Goal: Information Seeking & Learning: Learn about a topic

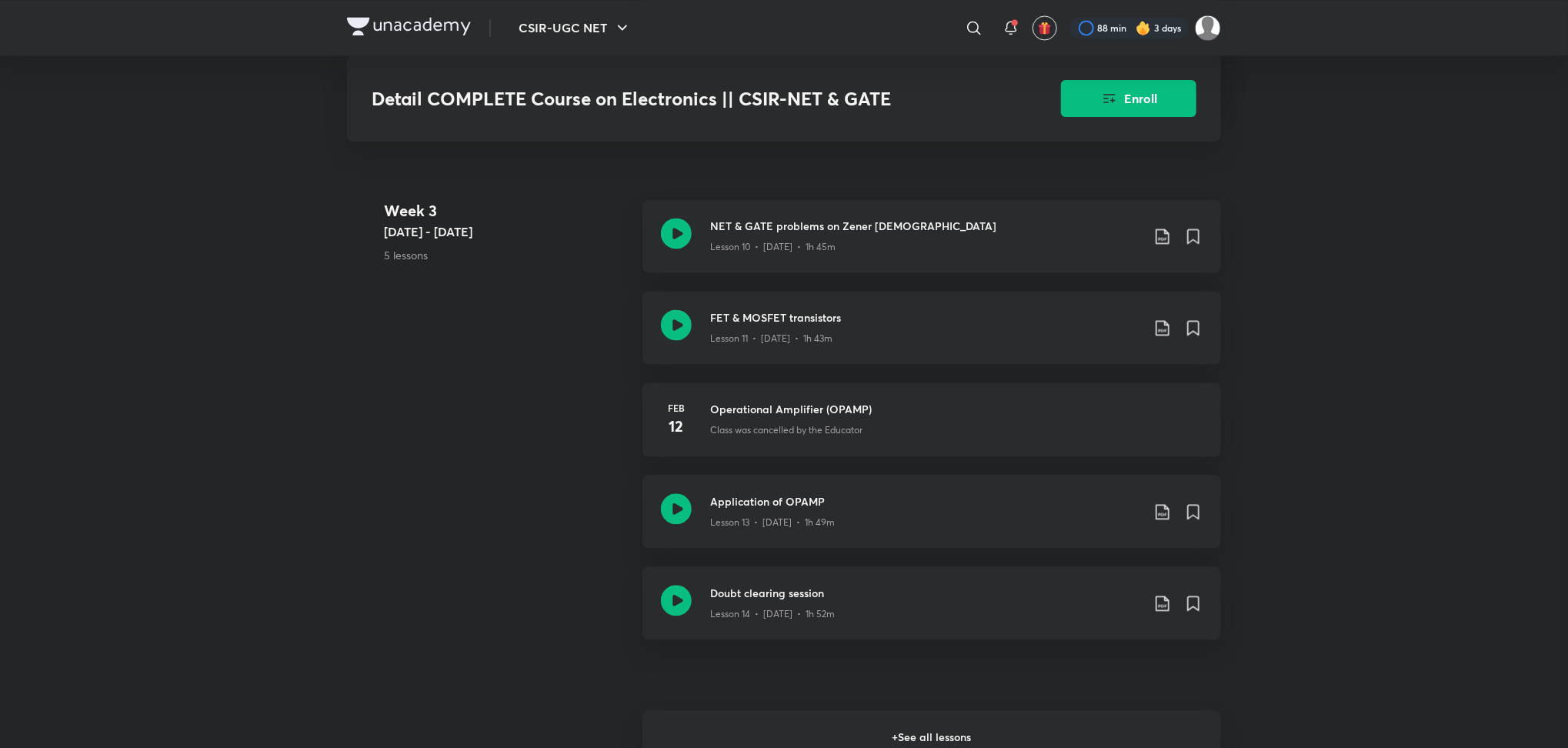
scroll to position [1984, 0]
click at [905, 734] on h6 "+ See all lessons" at bounding box center [932, 736] width 578 height 54
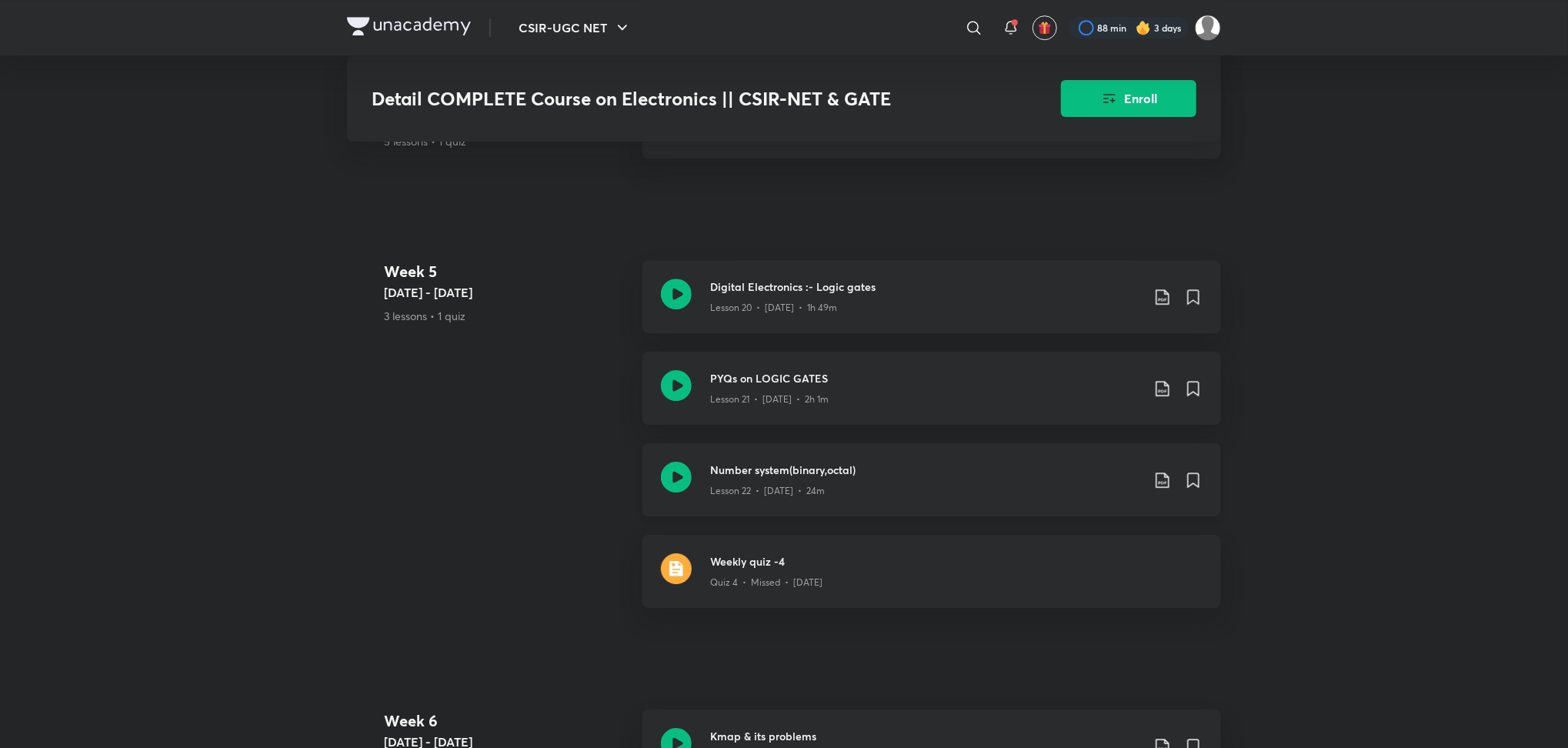
scroll to position [3096, 0]
click at [673, 294] on icon at bounding box center [676, 294] width 31 height 31
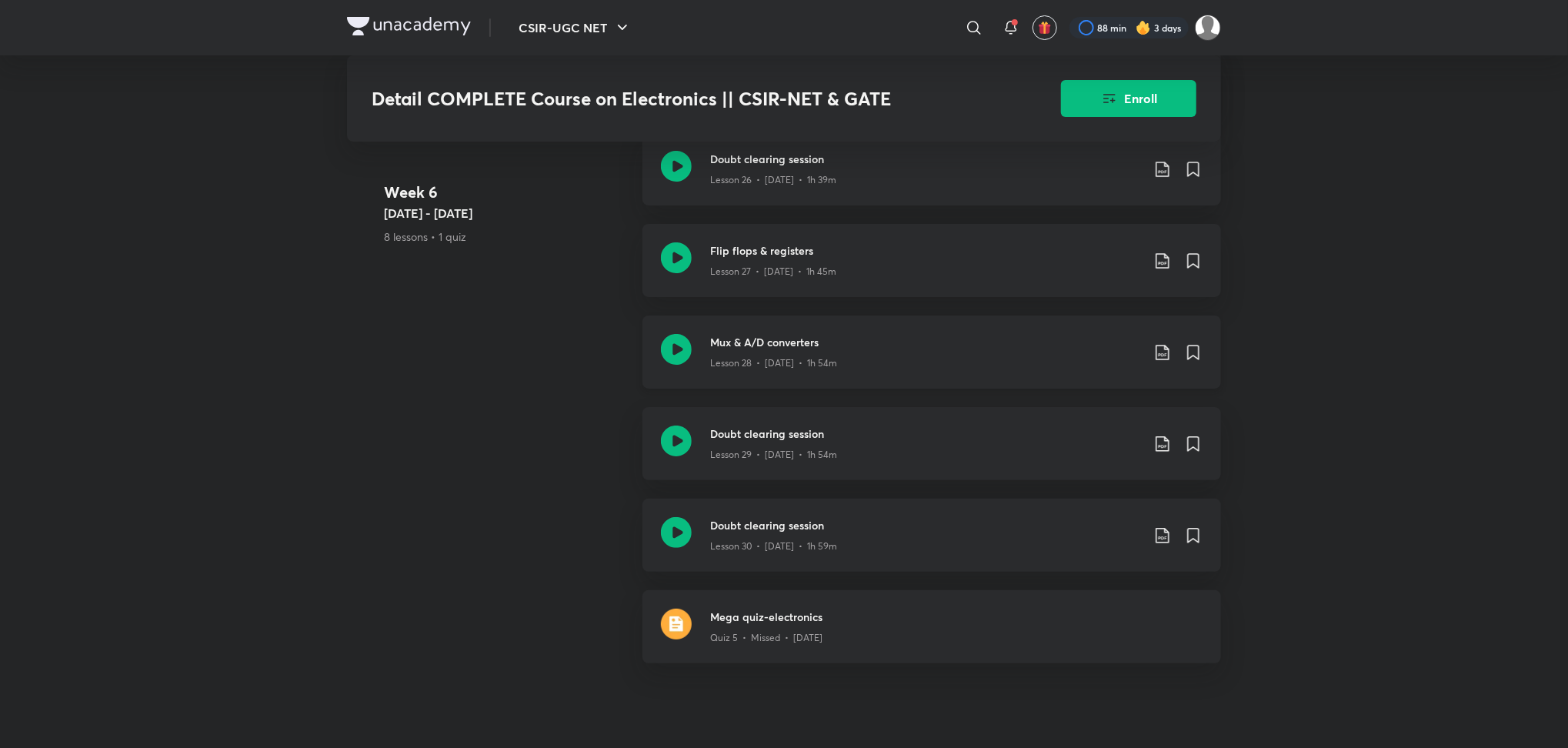
scroll to position [3949, 0]
click at [667, 447] on icon at bounding box center [676, 440] width 31 height 31
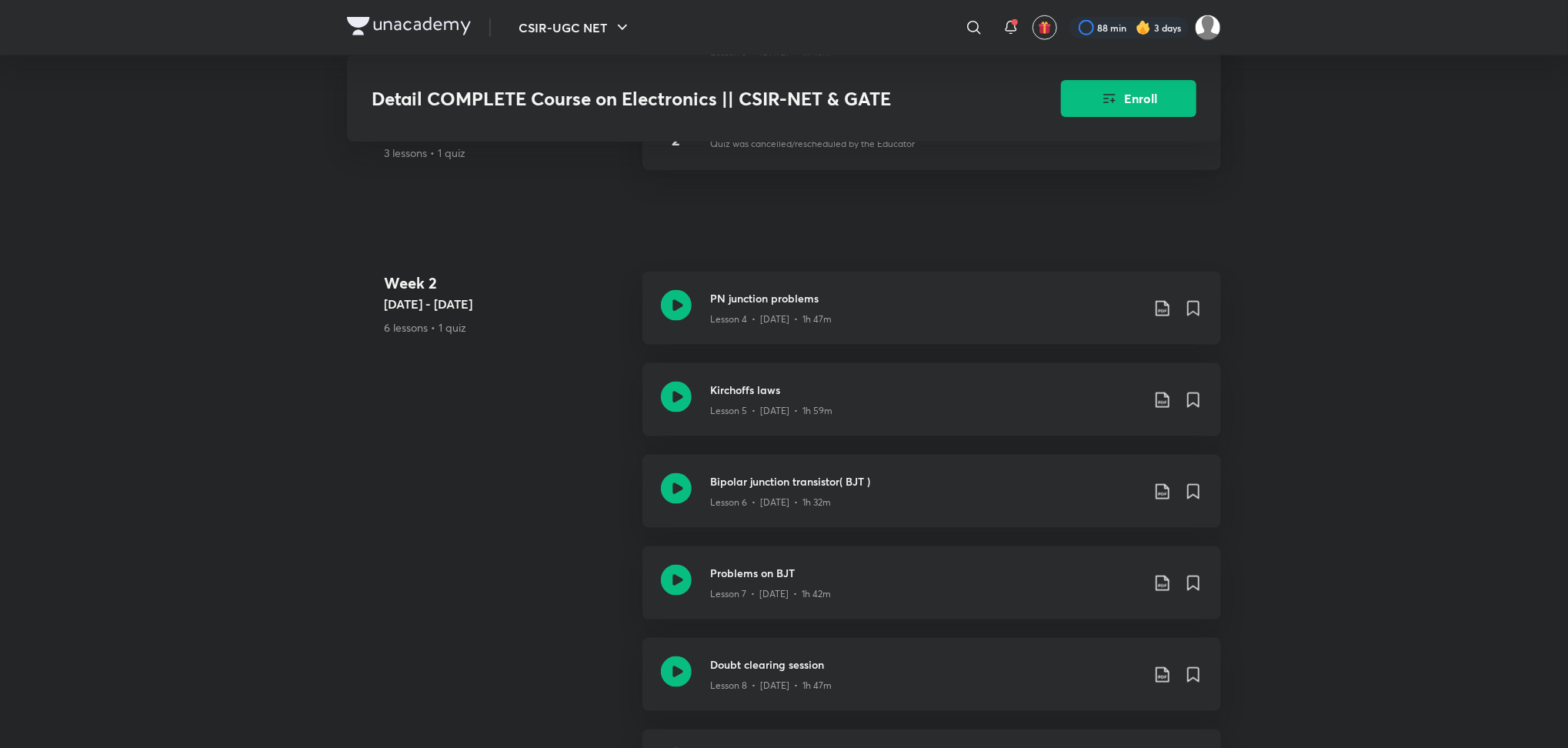
scroll to position [1189, 0]
